Goal: Information Seeking & Learning: Learn about a topic

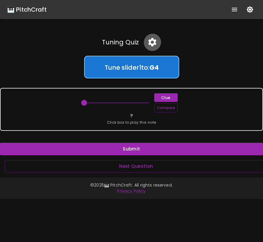
click at [153, 43] on icon "button" at bounding box center [152, 42] width 10 height 10
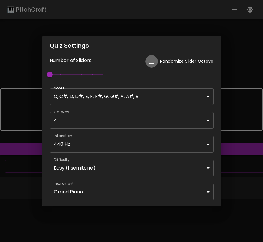
click at [152, 60] on input "checkbox" at bounding box center [152, 61] width 13 height 13
checkbox input "true"
click at [227, 174] on div "Quiz Settings Number of Sliders Randomize Slider Octave 1 Notes C, C#, D, D#, E…" at bounding box center [131, 121] width 263 height 242
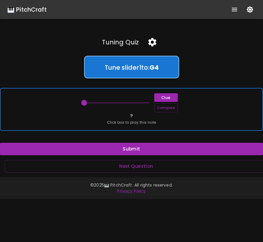
click at [177, 118] on div "Clue Compare ? Click box to play this note" at bounding box center [131, 109] width 263 height 43
drag, startPoint x: 87, startPoint y: 103, endPoint x: 112, endPoint y: 103, distance: 24.7
click at [112, 103] on span at bounding box center [111, 103] width 6 height 6
drag, startPoint x: 112, startPoint y: 103, endPoint x: 108, endPoint y: 103, distance: 3.9
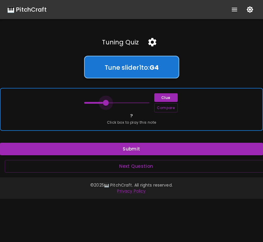
click at [108, 103] on span at bounding box center [106, 103] width 6 height 6
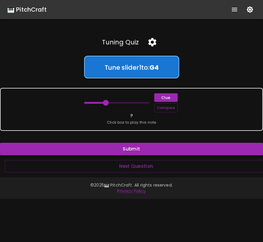
click at [122, 149] on button "Submit" at bounding box center [131, 149] width 263 height 13
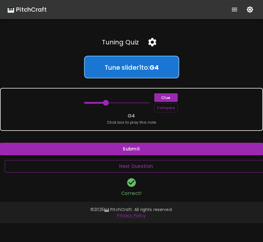
click at [124, 164] on button "Next Question" at bounding box center [136, 166] width 263 height 13
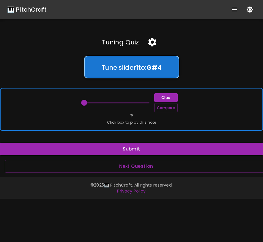
click at [111, 113] on div "Clue Compare ? Click box to play this note" at bounding box center [131, 109] width 263 height 43
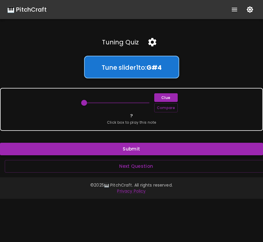
click at [111, 148] on button "Submit" at bounding box center [131, 149] width 263 height 13
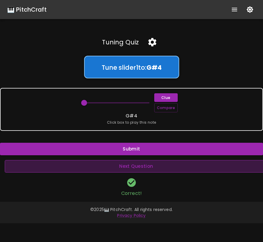
click at [124, 167] on button "Next Question" at bounding box center [136, 166] width 263 height 13
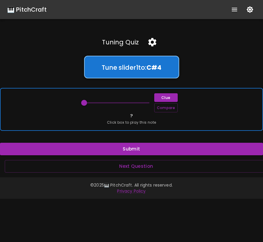
click at [111, 119] on span "Click box to play this note" at bounding box center [131, 122] width 49 height 6
drag, startPoint x: 85, startPoint y: 102, endPoint x: 140, endPoint y: 104, distance: 55.4
click at [141, 104] on span at bounding box center [139, 103] width 6 height 6
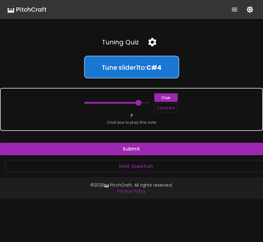
click at [133, 149] on button "Submit" at bounding box center [131, 149] width 263 height 13
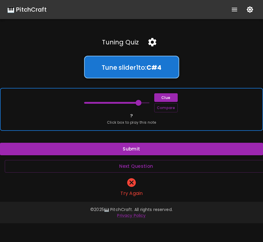
click at [137, 119] on div "Clue Compare ? Click box to play this note" at bounding box center [131, 109] width 263 height 43
drag, startPoint x: 138, startPoint y: 103, endPoint x: 135, endPoint y: 102, distance: 3.6
click at [135, 103] on span at bounding box center [133, 103] width 6 height 6
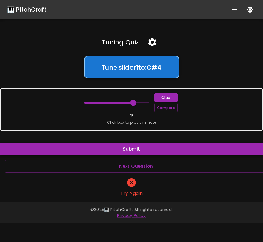
click at [142, 149] on button "Submit" at bounding box center [131, 149] width 263 height 13
click at [140, 166] on button "Next Question" at bounding box center [136, 166] width 263 height 13
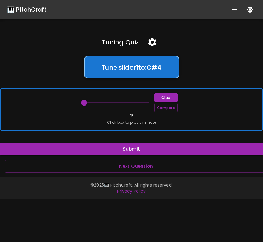
click at [138, 119] on div "Clue Compare ? Click box to play this note" at bounding box center [131, 109] width 263 height 43
drag, startPoint x: 83, startPoint y: 104, endPoint x: 127, endPoint y: 102, distance: 44.7
click at [127, 102] on span at bounding box center [128, 103] width 6 height 6
drag, startPoint x: 127, startPoint y: 102, endPoint x: 124, endPoint y: 102, distance: 3.3
click at [124, 102] on span at bounding box center [122, 103] width 6 height 6
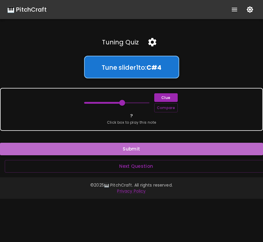
click at [133, 148] on button "Submit" at bounding box center [131, 149] width 263 height 13
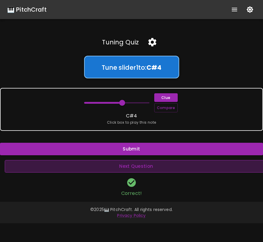
click at [142, 165] on button "Next Question" at bounding box center [136, 166] width 263 height 13
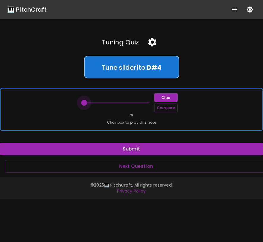
click at [86, 103] on span at bounding box center [84, 103] width 6 height 6
drag, startPoint x: 86, startPoint y: 103, endPoint x: 122, endPoint y: 99, distance: 36.2
click at [123, 100] on span at bounding box center [122, 103] width 6 height 6
click at [122, 100] on span at bounding box center [122, 103] width 6 height 6
drag, startPoint x: 123, startPoint y: 102, endPoint x: 108, endPoint y: 101, distance: 14.6
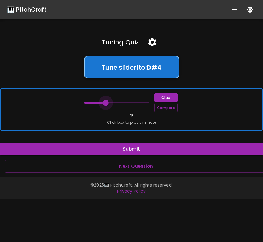
click at [108, 101] on span at bounding box center [106, 103] width 6 height 6
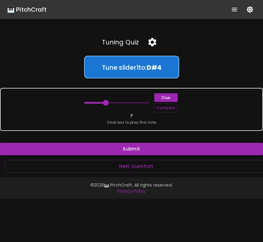
click at [146, 145] on button "Submit" at bounding box center [131, 149] width 263 height 13
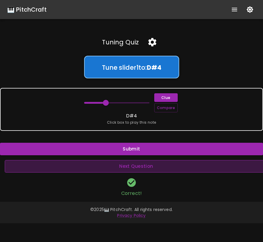
click at [135, 165] on button "Next Question" at bounding box center [136, 166] width 263 height 13
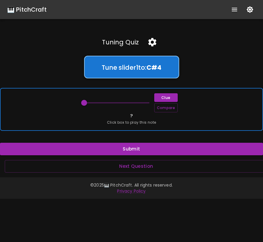
click at [118, 122] on span "Click box to play this note" at bounding box center [131, 122] width 49 height 6
drag, startPoint x: 85, startPoint y: 102, endPoint x: 118, endPoint y: 100, distance: 33.4
click at [118, 100] on span at bounding box center [117, 103] width 6 height 6
drag, startPoint x: 118, startPoint y: 103, endPoint x: 111, endPoint y: 102, distance: 6.9
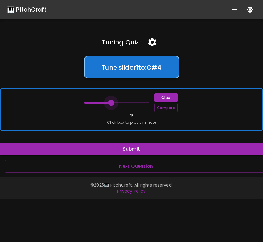
click at [111, 102] on span at bounding box center [111, 103] width 6 height 6
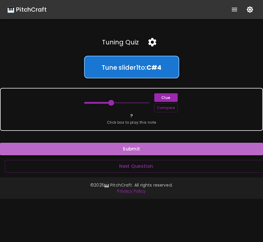
click at [137, 151] on button "Submit" at bounding box center [131, 149] width 263 height 13
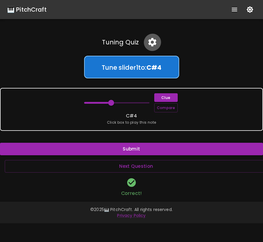
click at [150, 43] on icon "button" at bounding box center [153, 42] width 8 height 8
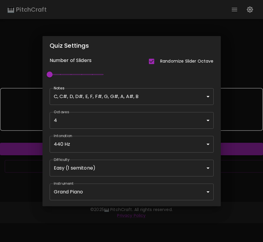
click at [121, 165] on body "🎹 PitchCraft About Badges Wizard Reading Pro Log Out Tuning Quiz Tune slider 1 …" at bounding box center [131, 121] width 263 height 242
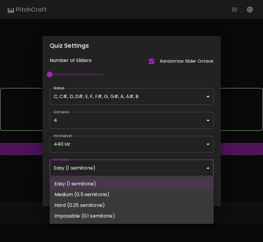
click at [116, 193] on li "Medium (0.5 semitone)" at bounding box center [132, 194] width 164 height 11
type input "58.5"
type input "Medium (0.5 semitone)"
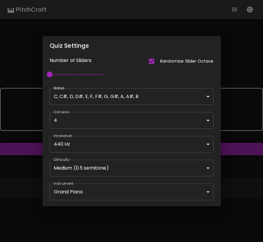
click at [238, 166] on div "Quiz Settings Number of Sliders Randomize Slider Octave 1 Notes C, C#, D, D#, E…" at bounding box center [131, 121] width 263 height 242
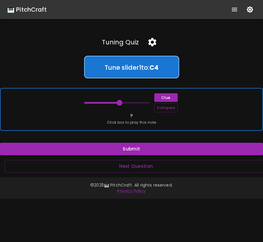
click at [144, 116] on div "Clue Compare ? Click box to play this note" at bounding box center [131, 109] width 263 height 43
drag, startPoint x: 119, startPoint y: 102, endPoint x: 104, endPoint y: 103, distance: 14.6
click at [104, 103] on span at bounding box center [103, 103] width 6 height 6
drag, startPoint x: 104, startPoint y: 103, endPoint x: 134, endPoint y: 103, distance: 29.8
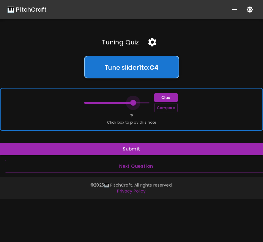
click at [134, 103] on span at bounding box center [133, 103] width 6 height 6
drag, startPoint x: 134, startPoint y: 102, endPoint x: 128, endPoint y: 103, distance: 6.0
click at [128, 103] on span at bounding box center [128, 103] width 6 height 6
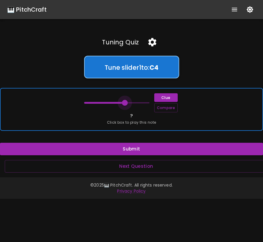
click at [126, 103] on span at bounding box center [125, 103] width 6 height 6
drag, startPoint x: 126, startPoint y: 103, endPoint x: 122, endPoint y: 103, distance: 3.9
click at [122, 103] on span at bounding box center [122, 103] width 6 height 6
drag, startPoint x: 122, startPoint y: 103, endPoint x: 128, endPoint y: 102, distance: 5.7
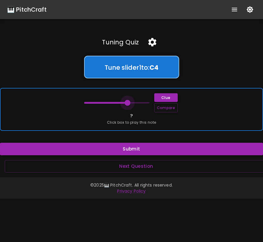
click at [128, 102] on span at bounding box center [128, 103] width 6 height 6
click at [163, 110] on button "Compare" at bounding box center [166, 107] width 24 height 9
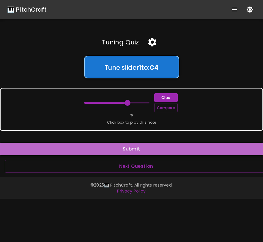
click at [151, 149] on button "Submit" at bounding box center [131, 149] width 263 height 13
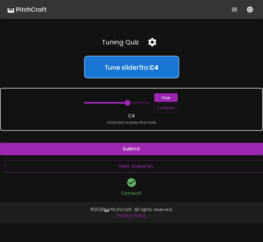
click at [147, 165] on button "Next Question" at bounding box center [136, 166] width 263 height 13
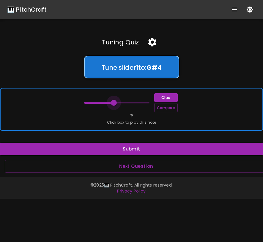
click at [114, 103] on span at bounding box center [114, 103] width 6 height 6
drag, startPoint x: 114, startPoint y: 103, endPoint x: 109, endPoint y: 103, distance: 5.4
click at [109, 103] on span at bounding box center [109, 103] width 6 height 6
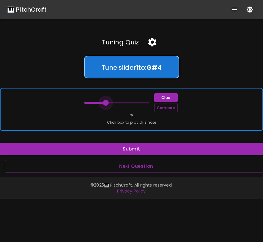
click at [106, 103] on span at bounding box center [106, 103] width 6 height 6
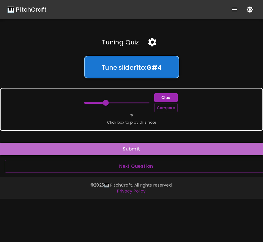
click at [129, 150] on button "Submit" at bounding box center [131, 149] width 263 height 13
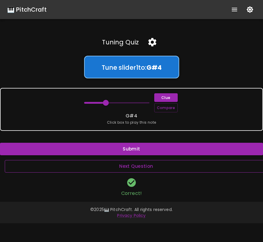
click at [144, 164] on button "Next Question" at bounding box center [136, 166] width 263 height 13
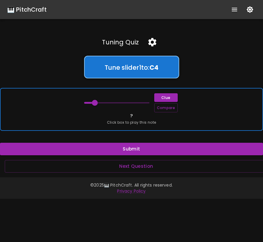
click at [96, 103] on span at bounding box center [95, 103] width 6 height 6
drag, startPoint x: 96, startPoint y: 103, endPoint x: 116, endPoint y: 101, distance: 20.0
click at [116, 101] on span at bounding box center [117, 103] width 6 height 6
drag, startPoint x: 116, startPoint y: 101, endPoint x: 120, endPoint y: 101, distance: 3.6
click at [120, 101] on span at bounding box center [120, 103] width 6 height 6
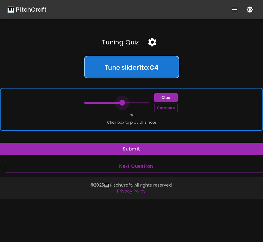
click at [122, 101] on span at bounding box center [122, 103] width 6 height 6
click at [125, 102] on span at bounding box center [125, 103] width 6 height 6
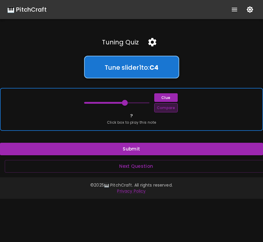
click at [166, 111] on button "Compare" at bounding box center [166, 107] width 24 height 9
click at [127, 101] on span at bounding box center [128, 103] width 6 height 6
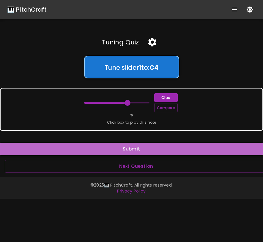
click at [133, 148] on button "Submit" at bounding box center [131, 149] width 263 height 13
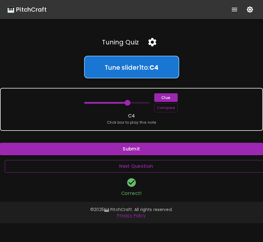
click at [140, 167] on button "Next Question" at bounding box center [136, 166] width 263 height 13
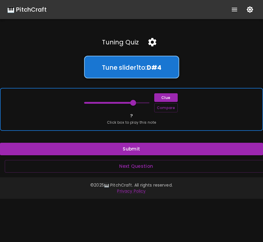
click at [140, 120] on span "Click box to play this note" at bounding box center [131, 122] width 49 height 6
drag, startPoint x: 133, startPoint y: 102, endPoint x: 108, endPoint y: 102, distance: 25.6
click at [108, 102] on span at bounding box center [109, 103] width 6 height 6
click at [107, 102] on span at bounding box center [106, 103] width 6 height 6
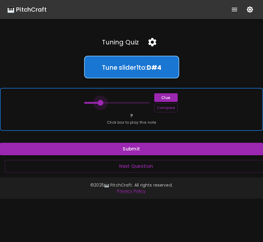
drag, startPoint x: 107, startPoint y: 102, endPoint x: 101, endPoint y: 102, distance: 6.3
click at [101, 102] on span at bounding box center [101, 103] width 6 height 6
click at [99, 101] on span at bounding box center [98, 103] width 6 height 6
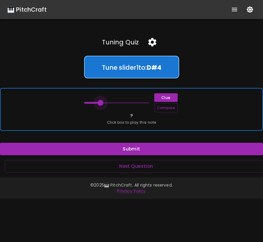
click at [99, 101] on span at bounding box center [101, 103] width 6 height 6
click at [101, 101] on span at bounding box center [101, 103] width 6 height 6
click at [102, 102] on span at bounding box center [103, 103] width 6 height 6
click at [104, 102] on span at bounding box center [103, 103] width 6 height 6
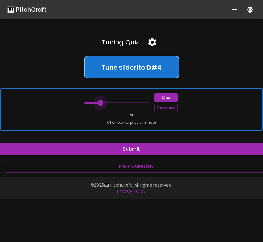
click at [101, 102] on span at bounding box center [101, 103] width 6 height 6
click at [162, 107] on button "Compare" at bounding box center [166, 107] width 24 height 9
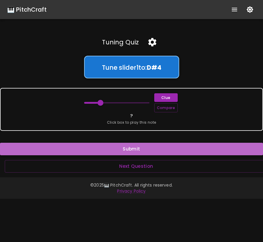
click at [151, 149] on button "Submit" at bounding box center [131, 149] width 263 height 13
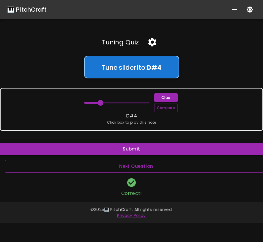
click at [129, 165] on button "Next Question" at bounding box center [136, 166] width 263 height 13
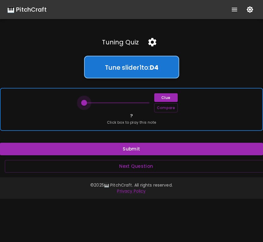
click at [85, 101] on span at bounding box center [84, 103] width 6 height 6
drag, startPoint x: 85, startPoint y: 101, endPoint x: 118, endPoint y: 103, distance: 33.7
click at [118, 103] on span at bounding box center [117, 103] width 6 height 6
click at [119, 103] on span at bounding box center [120, 103] width 6 height 6
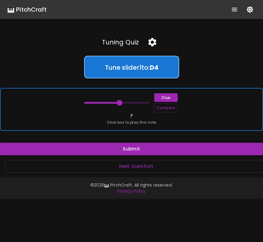
click at [119, 103] on span at bounding box center [120, 103] width 6 height 6
click at [161, 109] on button "Compare" at bounding box center [166, 107] width 24 height 9
click at [121, 102] on span at bounding box center [122, 103] width 6 height 6
drag, startPoint x: 121, startPoint y: 102, endPoint x: 118, endPoint y: 102, distance: 3.6
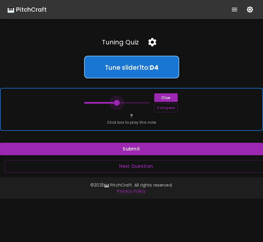
click at [118, 102] on span at bounding box center [117, 103] width 6 height 6
click at [161, 108] on button "Compare" at bounding box center [166, 107] width 24 height 9
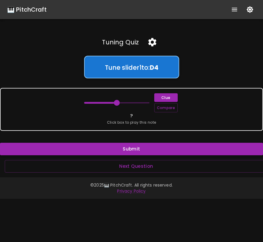
click at [143, 146] on button "Submit" at bounding box center [131, 149] width 263 height 13
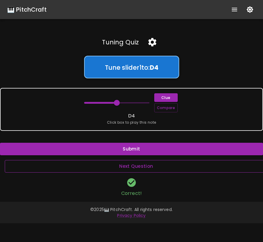
click at [139, 166] on button "Next Question" at bounding box center [136, 166] width 263 height 13
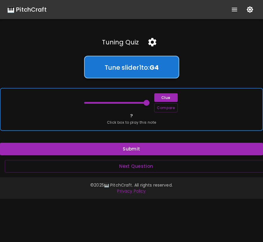
click at [133, 122] on span "Click box to play this note" at bounding box center [131, 122] width 49 height 6
drag, startPoint x: 146, startPoint y: 102, endPoint x: 130, endPoint y: 104, distance: 16.5
click at [129, 104] on span at bounding box center [130, 103] width 6 height 6
click at [130, 104] on span at bounding box center [130, 103] width 6 height 6
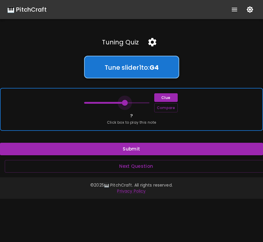
drag, startPoint x: 130, startPoint y: 104, endPoint x: 125, endPoint y: 104, distance: 4.5
click at [125, 104] on span at bounding box center [125, 103] width 6 height 6
click at [123, 104] on span at bounding box center [122, 103] width 6 height 6
click at [121, 104] on span at bounding box center [120, 103] width 6 height 6
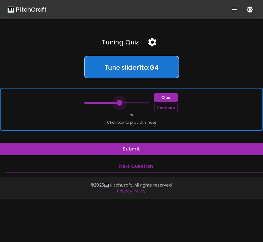
click at [121, 104] on span at bounding box center [120, 103] width 6 height 6
click at [160, 109] on button "Compare" at bounding box center [166, 107] width 24 height 9
drag, startPoint x: 121, startPoint y: 103, endPoint x: 118, endPoint y: 103, distance: 3.3
click at [118, 103] on span at bounding box center [117, 103] width 6 height 6
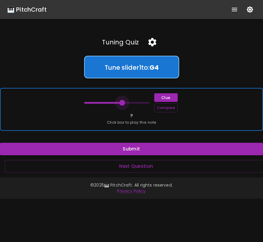
drag, startPoint x: 118, startPoint y: 103, endPoint x: 121, endPoint y: 103, distance: 3.3
click at [121, 103] on span at bounding box center [122, 103] width 6 height 6
type input "67"
click at [172, 107] on button "Compare" at bounding box center [166, 107] width 24 height 9
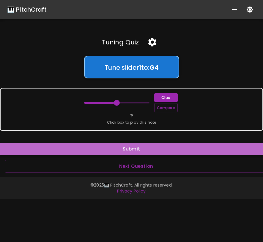
click at [157, 150] on button "Submit" at bounding box center [131, 149] width 263 height 13
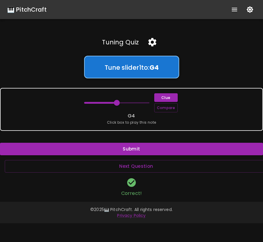
click at [149, 42] on icon "button" at bounding box center [153, 42] width 8 height 8
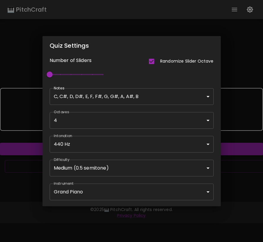
click at [228, 200] on div "Quiz Settings Number of Sliders Randomize Slider Octave 1 Notes C, C#, D, D#, E…" at bounding box center [131, 121] width 263 height 242
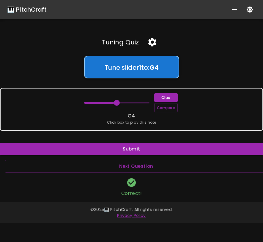
type input "60"
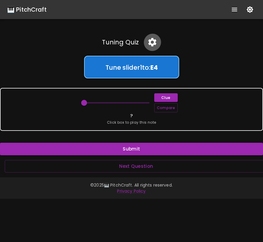
click at [154, 40] on icon "button" at bounding box center [153, 42] width 8 height 8
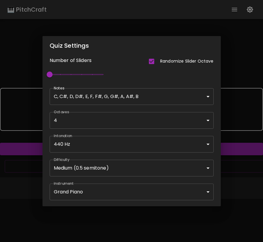
click at [142, 191] on body "🎹 PitchCraft About Badges Wizard Reading Pro Log Out Tuning Quiz Tune slider 1 …" at bounding box center [131, 121] width 263 height 242
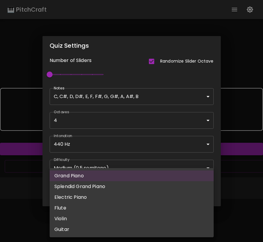
click at [142, 191] on li "Splendid Grand Piano" at bounding box center [132, 186] width 164 height 11
type input "splendid_grand_piano"
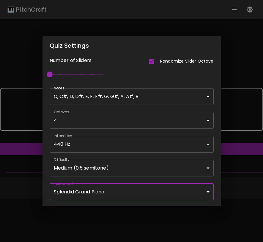
click at [174, 211] on div "Quiz Settings Number of Sliders Randomize Slider Octave 1 Notes C, C#, D, D#, E…" at bounding box center [131, 121] width 263 height 242
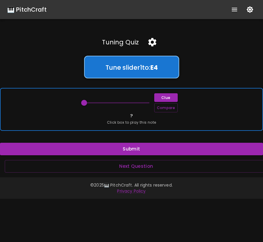
click at [193, 113] on div "Clue Compare ? Click box to play this note" at bounding box center [131, 109] width 263 height 43
drag, startPoint x: 86, startPoint y: 103, endPoint x: 101, endPoint y: 102, distance: 15.2
click at [101, 102] on span at bounding box center [101, 103] width 6 height 6
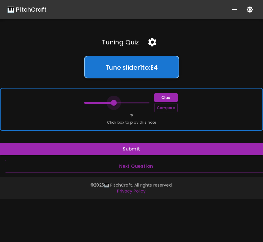
type input "66.5"
drag, startPoint x: 101, startPoint y: 102, endPoint x: 119, endPoint y: 102, distance: 17.6
click at [119, 102] on span at bounding box center [120, 103] width 6 height 6
click at [116, 119] on span "Click box to play this note" at bounding box center [131, 122] width 49 height 6
